Goal: Information Seeking & Learning: Learn about a topic

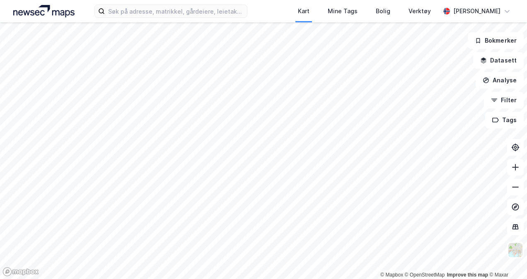
click at [143, 18] on div "Kart Mine Tags Bolig Verktøy [PERSON_NAME]" at bounding box center [263, 11] width 527 height 22
click at [143, 10] on input at bounding box center [176, 11] width 142 height 12
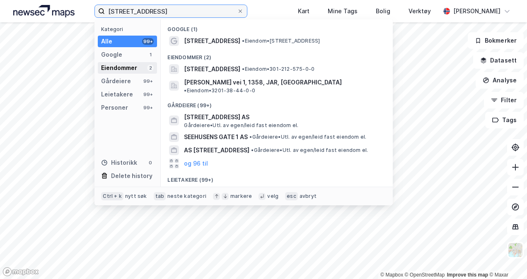
type input "[STREET_ADDRESS]"
click at [128, 63] on div "Eiendommer" at bounding box center [119, 68] width 36 height 10
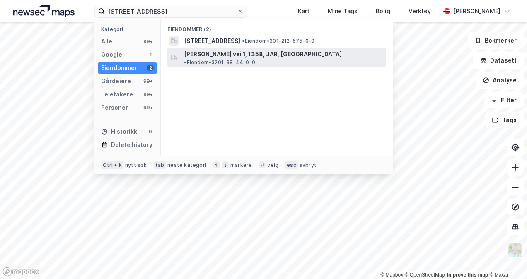
click at [217, 55] on span "[PERSON_NAME] vei 1, 1358, JAR, [GEOGRAPHIC_DATA]" at bounding box center [263, 54] width 158 height 10
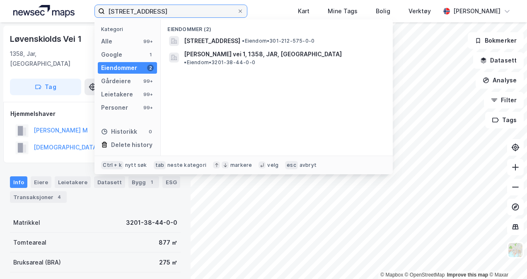
click at [165, 8] on input "[STREET_ADDRESS]" at bounding box center [171, 11] width 132 height 12
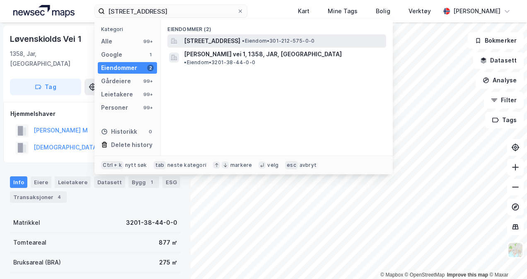
click at [218, 36] on span "[STREET_ADDRESS]" at bounding box center [212, 41] width 56 height 10
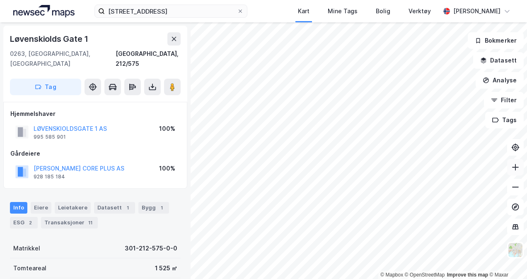
click at [516, 170] on icon at bounding box center [515, 167] width 1 height 7
drag, startPoint x: 515, startPoint y: 172, endPoint x: 510, endPoint y: 172, distance: 4.6
click at [514, 172] on button at bounding box center [516, 167] width 17 height 17
click at [518, 168] on icon at bounding box center [516, 167] width 8 height 8
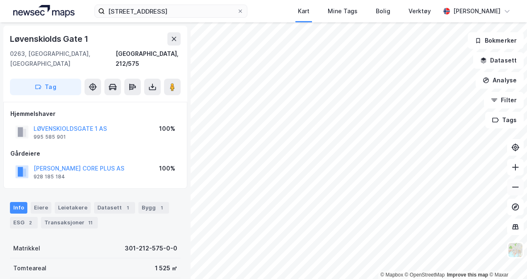
click at [519, 188] on icon at bounding box center [516, 187] width 8 height 8
click at [512, 166] on icon at bounding box center [516, 167] width 8 height 8
click at [514, 185] on icon at bounding box center [516, 187] width 8 height 8
